Goal: Navigation & Orientation: Find specific page/section

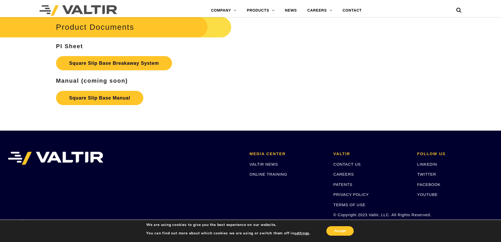
scroll to position [921, 0]
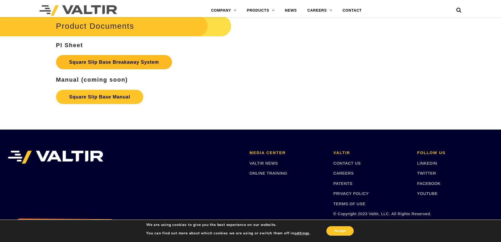
click at [74, 64] on link "Square Slip Base Breakaway System" at bounding box center [114, 62] width 116 height 14
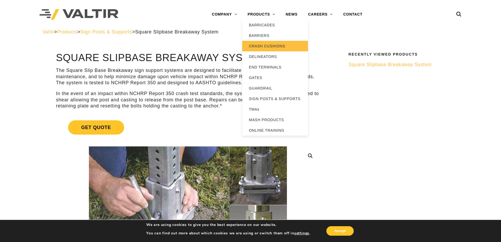
click at [263, 48] on link "CRASH CUSHIONS" at bounding box center [275, 46] width 66 height 11
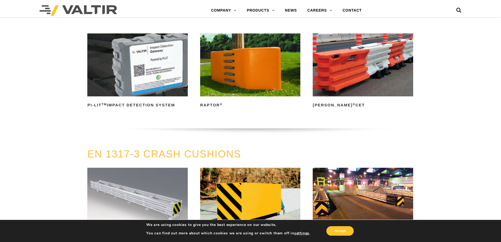
scroll to position [1516, 0]
